Goal: Book appointment/travel/reservation

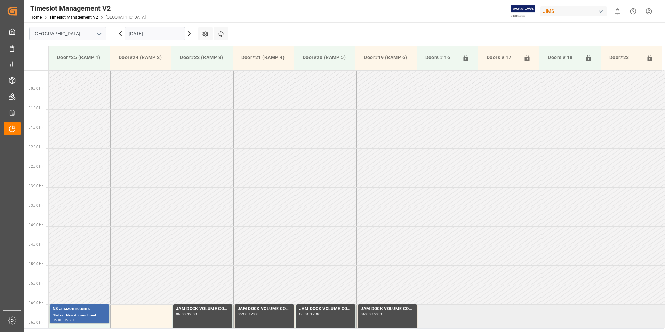
scroll to position [181, 0]
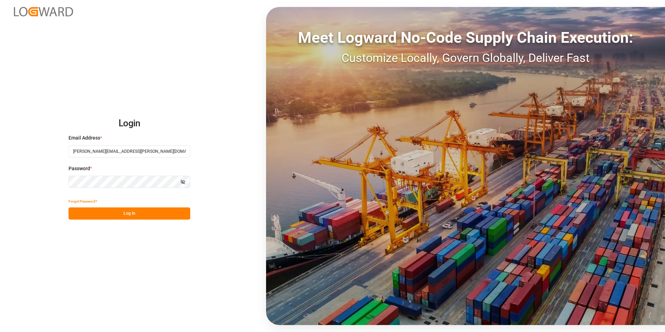
click at [140, 207] on button "Log In" at bounding box center [129, 213] width 122 height 12
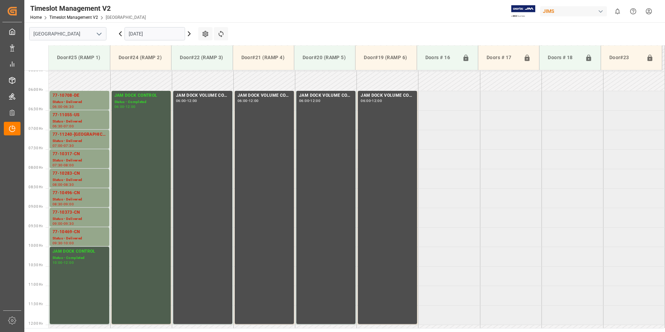
scroll to position [220, 0]
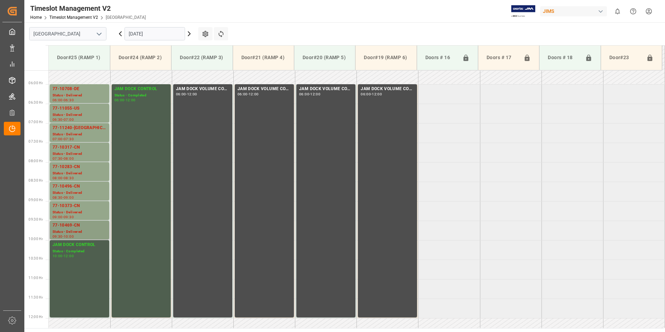
click at [69, 235] on div "10:00" at bounding box center [69, 236] width 10 height 3
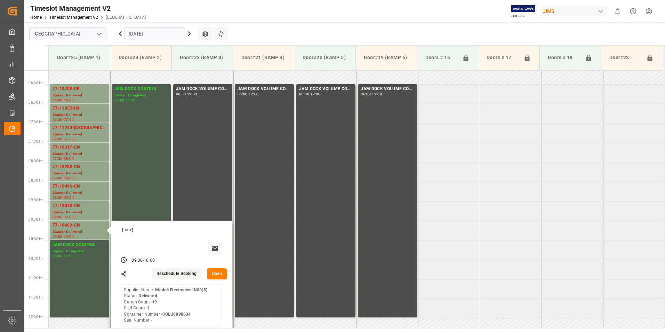
click at [142, 32] on input "[DATE]" at bounding box center [154, 33] width 60 height 13
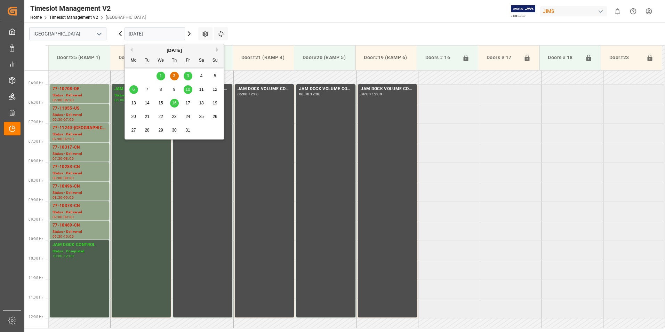
click at [188, 77] on span "3" at bounding box center [188, 75] width 2 height 5
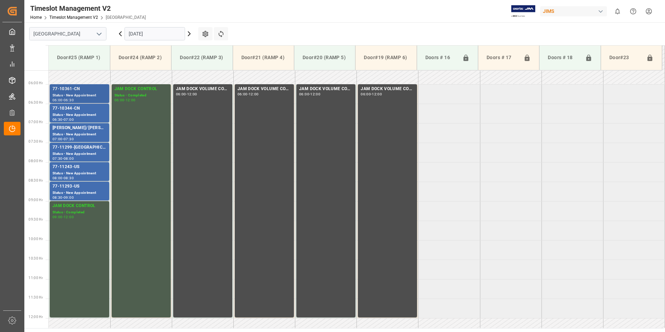
click at [69, 91] on div "77-10361-CN" at bounding box center [79, 88] width 54 height 7
click at [76, 110] on div "77-10344-CN" at bounding box center [79, 108] width 54 height 7
click at [71, 147] on div "77-11299-[GEOGRAPHIC_DATA]" at bounding box center [79, 147] width 54 height 7
click at [70, 166] on div "77-11243-US" at bounding box center [79, 166] width 54 height 7
click at [74, 188] on div "77-11293-US" at bounding box center [79, 186] width 54 height 7
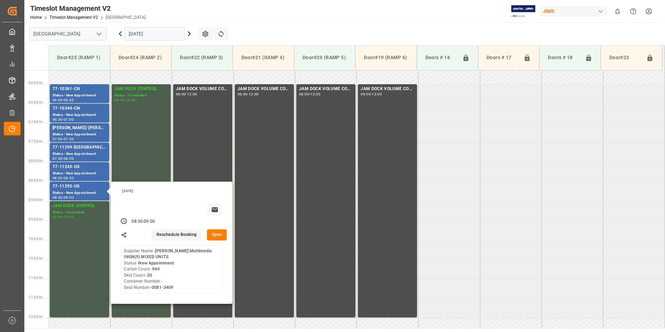
click at [153, 32] on input "[DATE]" at bounding box center [154, 33] width 60 height 13
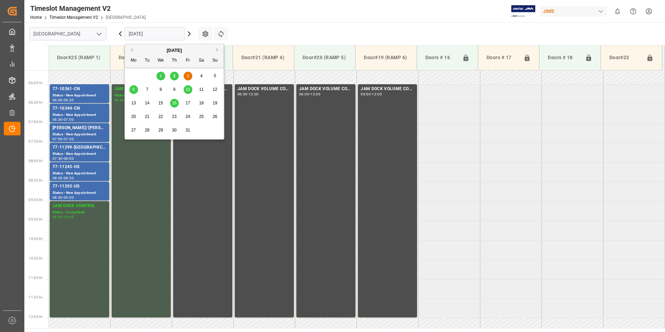
click at [135, 90] on div "6" at bounding box center [133, 89] width 9 height 8
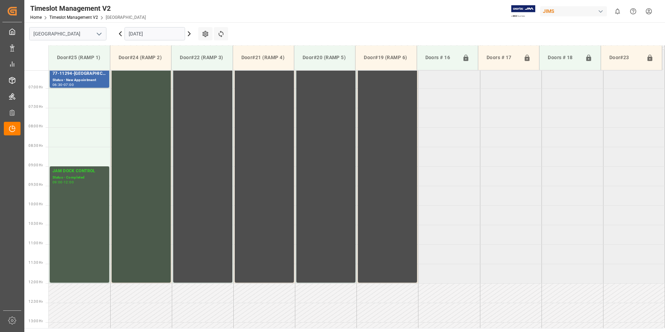
scroll to position [115, 0]
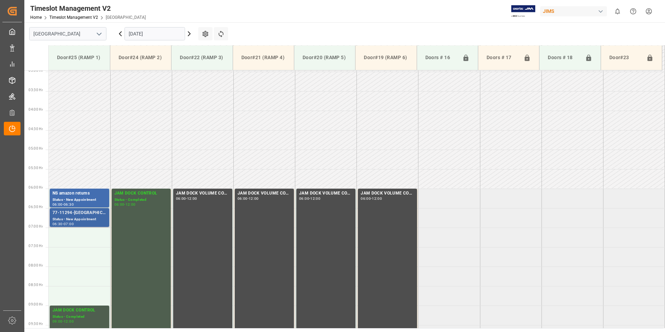
click at [74, 216] on div "77-11294-[GEOGRAPHIC_DATA]" at bounding box center [79, 212] width 54 height 7
